Goal: Check status: Check status

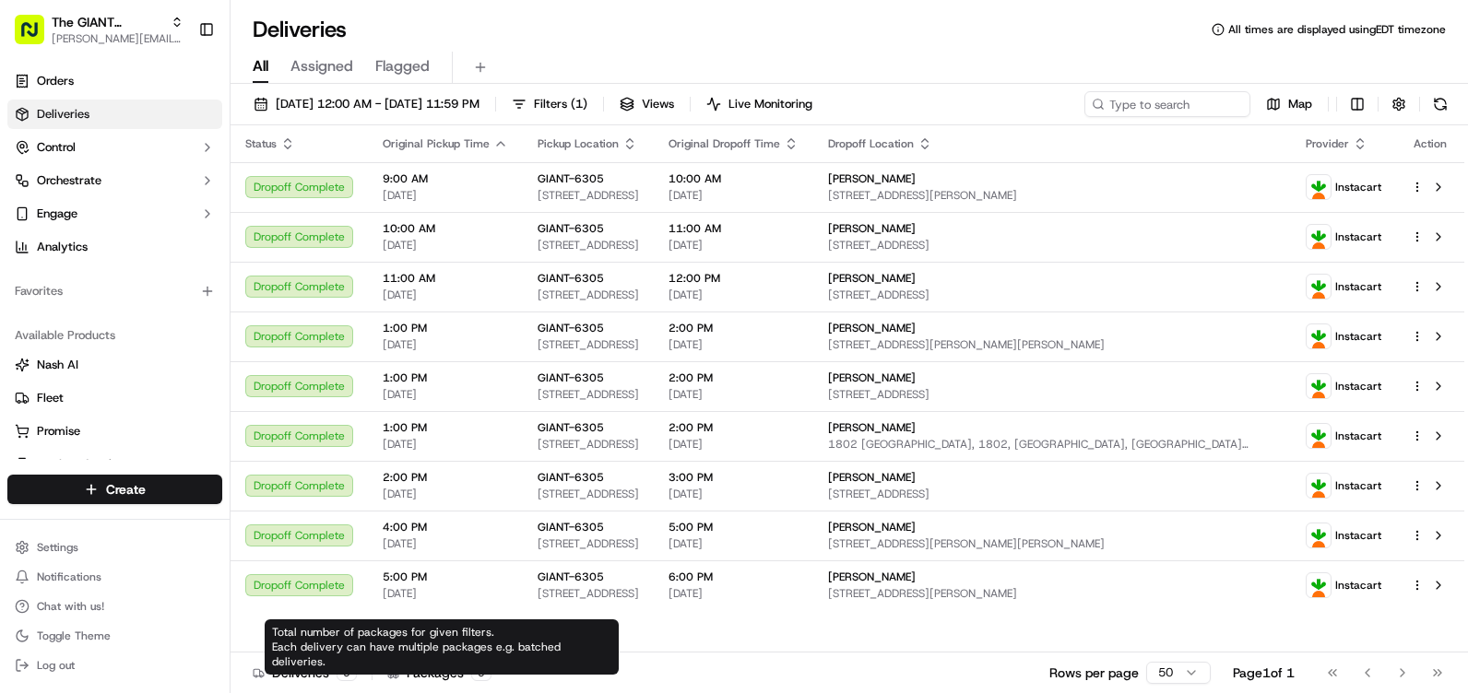
click at [432, 667] on div "Packages 9" at bounding box center [439, 673] width 104 height 18
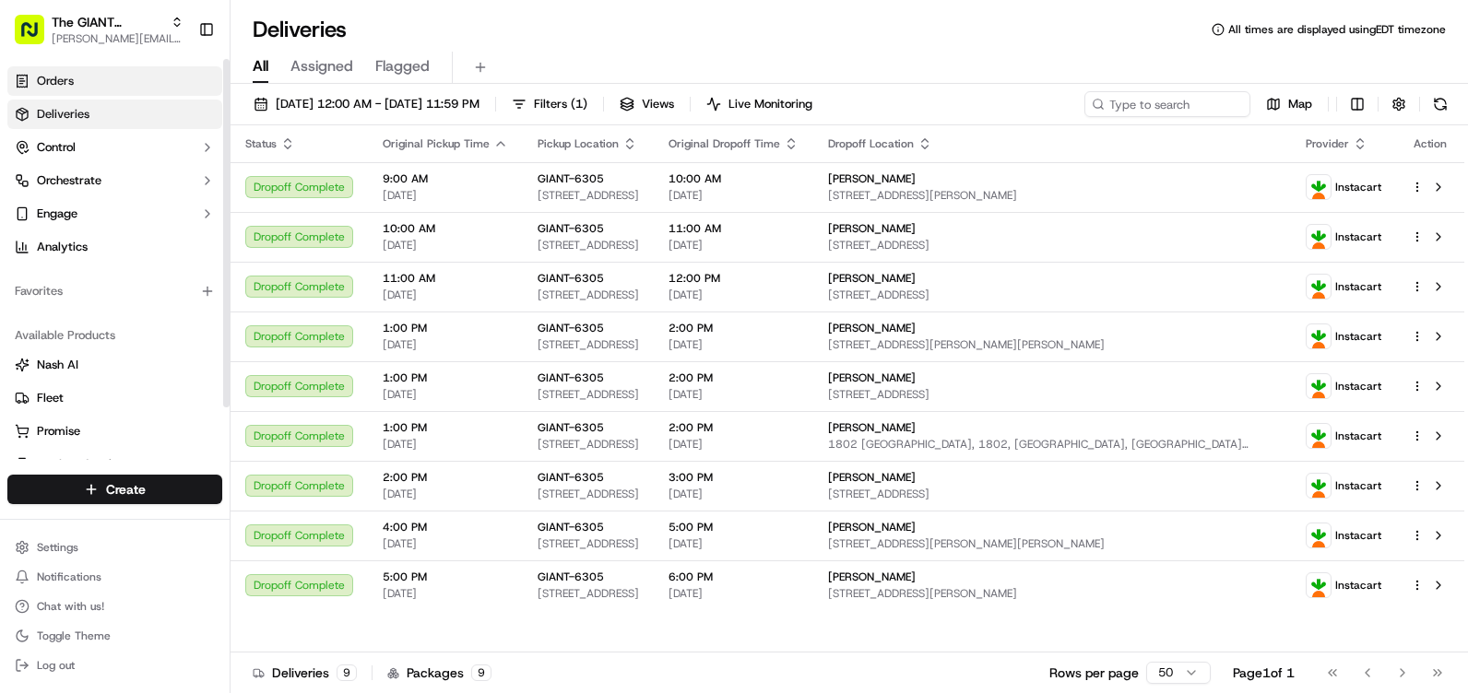
click at [87, 71] on link "Orders" at bounding box center [114, 81] width 215 height 30
